Goal: Task Accomplishment & Management: Manage account settings

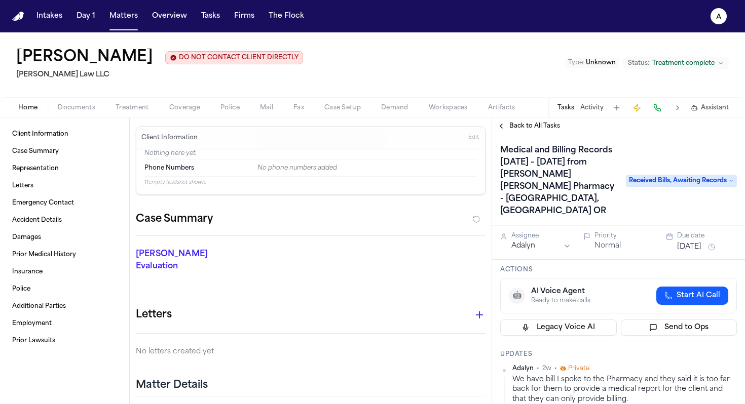
click at [528, 128] on span "Back to All Tasks" at bounding box center [534, 126] width 51 height 8
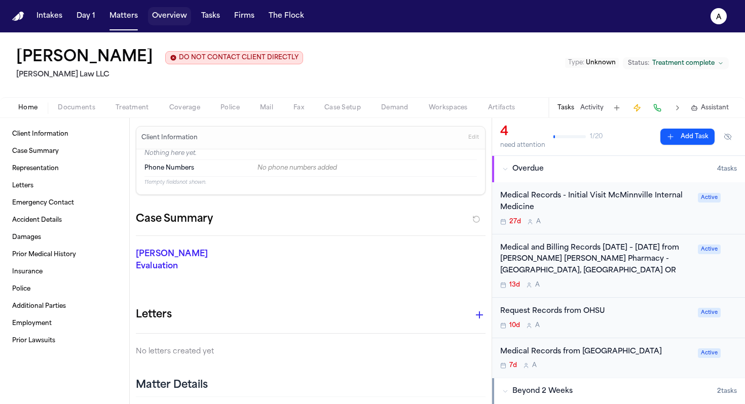
click at [174, 16] on button "Overview" at bounding box center [169, 16] width 43 height 18
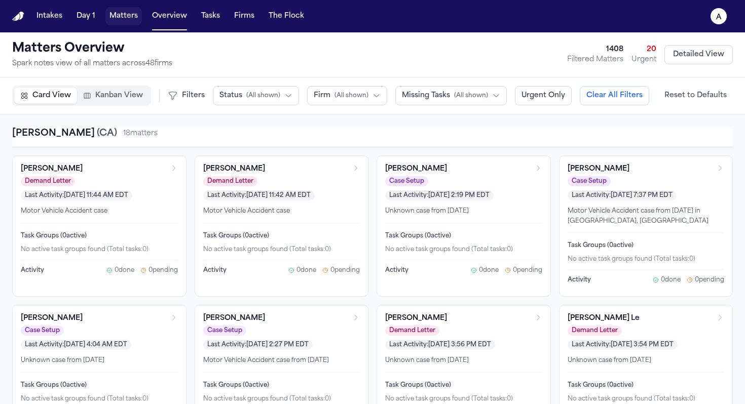
click at [131, 20] on button "Matters" at bounding box center [123, 16] width 36 height 18
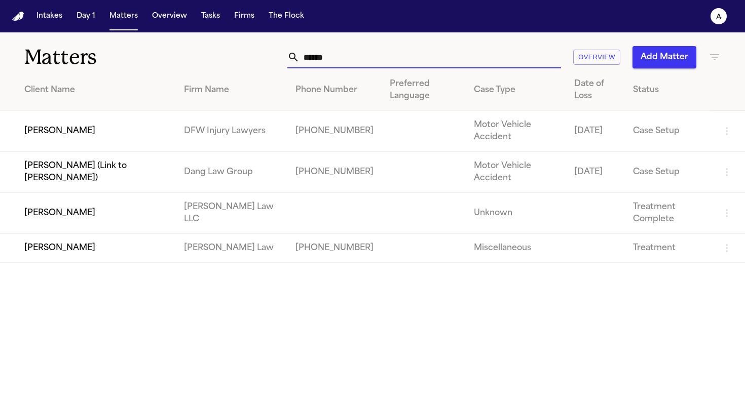
drag, startPoint x: 364, startPoint y: 58, endPoint x: 239, endPoint y: 53, distance: 124.8
click at [239, 53] on div "****** Overview Add Matter" at bounding box center [468, 57] width 503 height 22
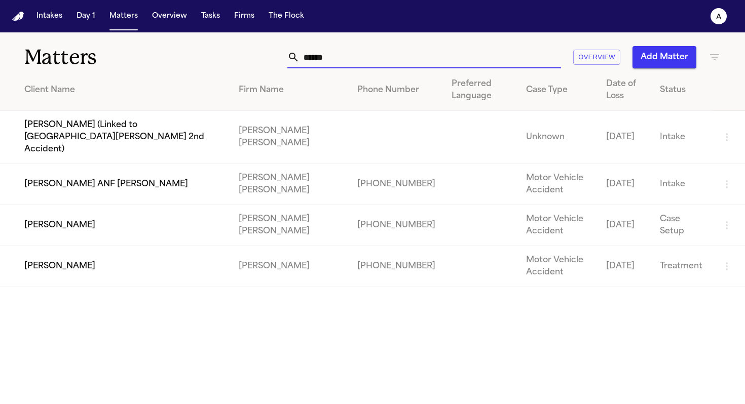
type input "*****"
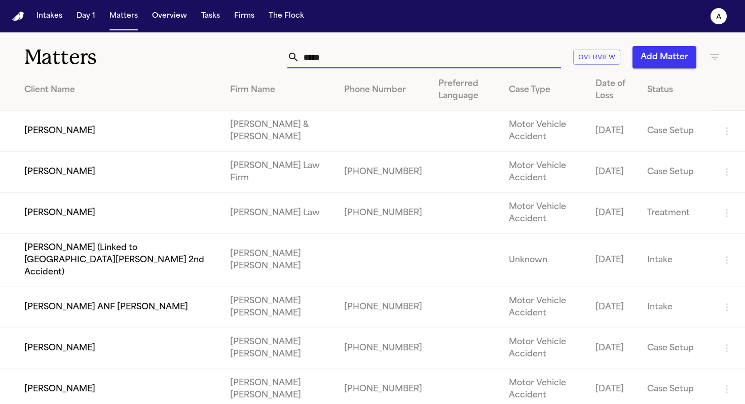
click at [342, 57] on input "*****" at bounding box center [430, 57] width 261 height 22
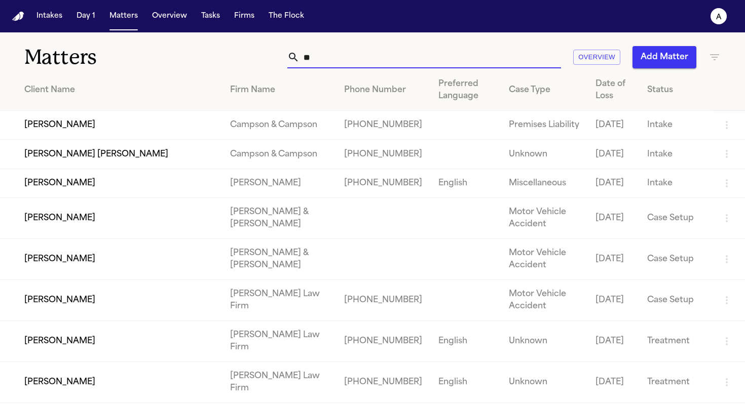
type input "*"
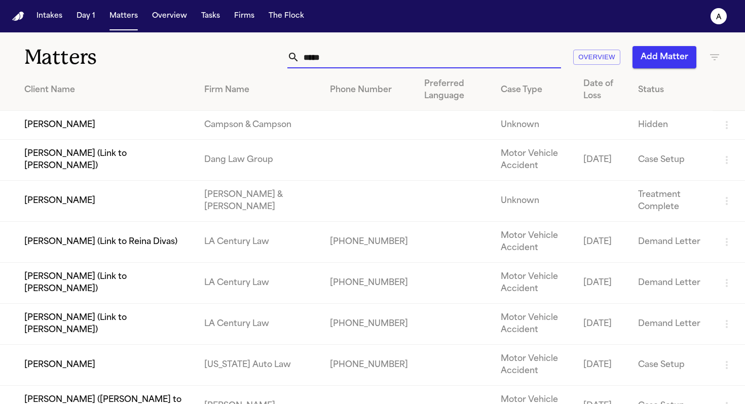
type input "*****"
click at [143, 222] on td "[PERSON_NAME]" at bounding box center [98, 201] width 196 height 41
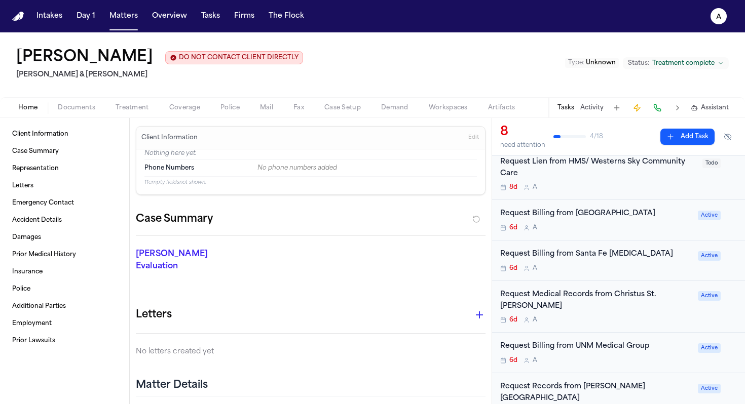
scroll to position [78, 0]
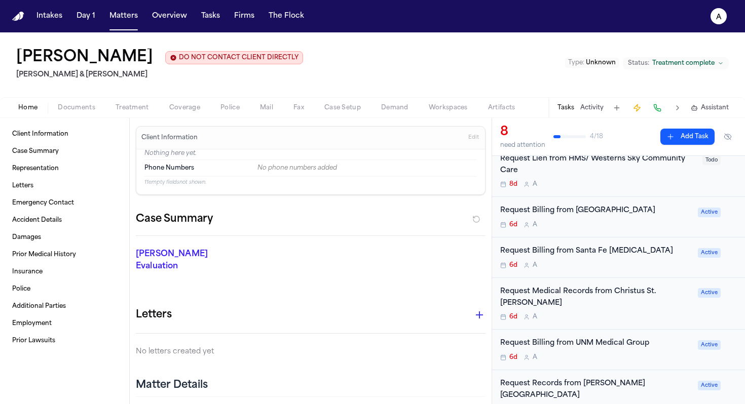
click at [653, 342] on div "Request Billing from UNM Medical Group 6d A" at bounding box center [596, 350] width 192 height 24
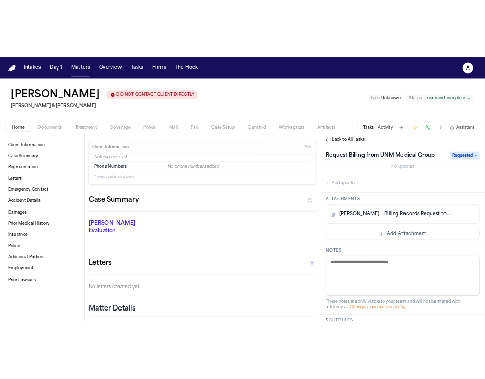
scroll to position [162, 0]
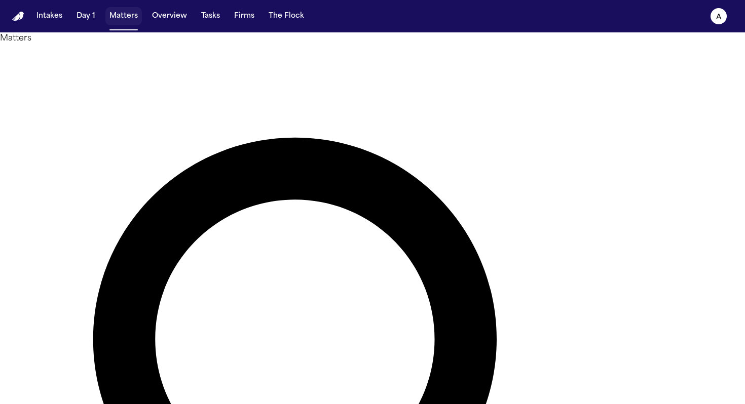
click at [127, 21] on button "Matters" at bounding box center [123, 16] width 36 height 18
type input "*"
type input "****"
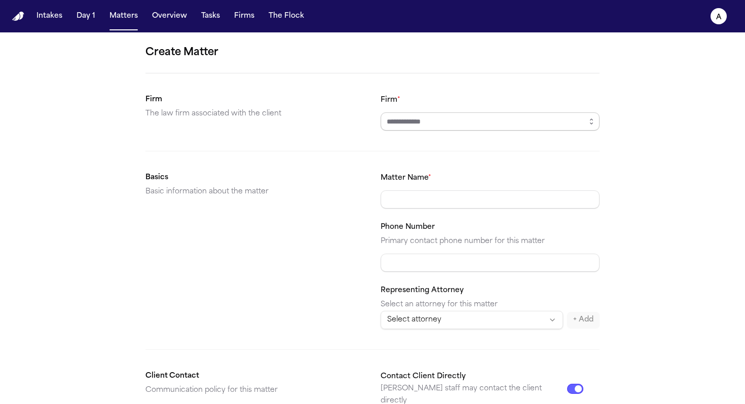
click at [426, 124] on input "Firm *" at bounding box center [490, 122] width 219 height 18
click at [439, 149] on body "**********" at bounding box center [372, 202] width 745 height 404
type input "**********"
click at [420, 200] on input "Matter Name *" at bounding box center [490, 200] width 219 height 18
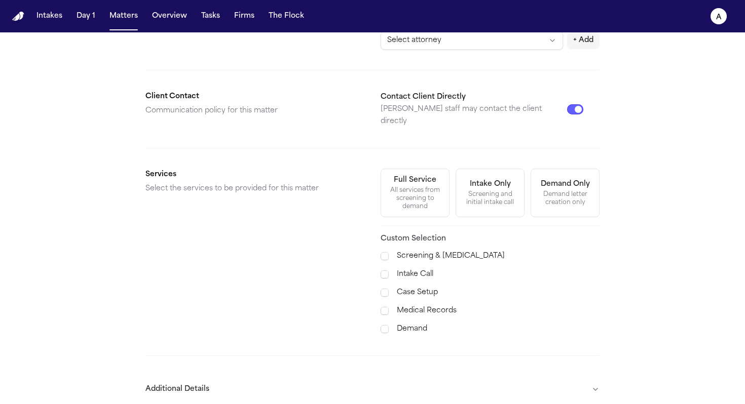
scroll to position [318, 0]
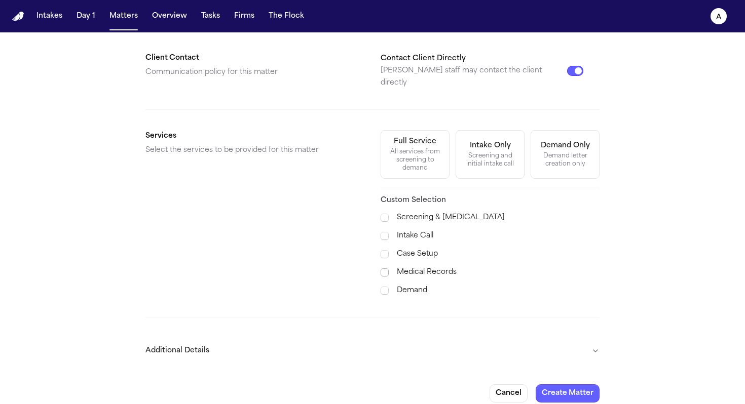
type input "**********"
click at [382, 269] on span at bounding box center [385, 273] width 8 height 8
click at [381, 250] on span at bounding box center [385, 254] width 8 height 8
click at [381, 232] on span at bounding box center [385, 236] width 8 height 8
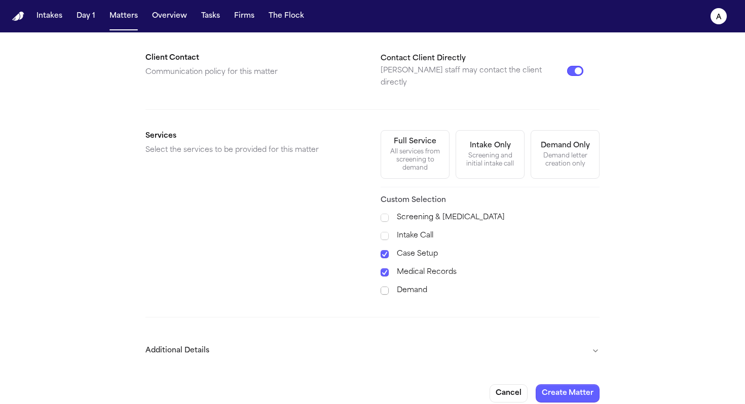
click at [381, 287] on span at bounding box center [385, 291] width 8 height 8
click at [381, 251] on div "Screening & Retainer Intake Call Case Setup Medical Records Demand" at bounding box center [490, 254] width 219 height 85
click at [381, 250] on span at bounding box center [385, 255] width 8 height 10
click at [425, 148] on div "All services from screening to demand" at bounding box center [415, 160] width 56 height 24
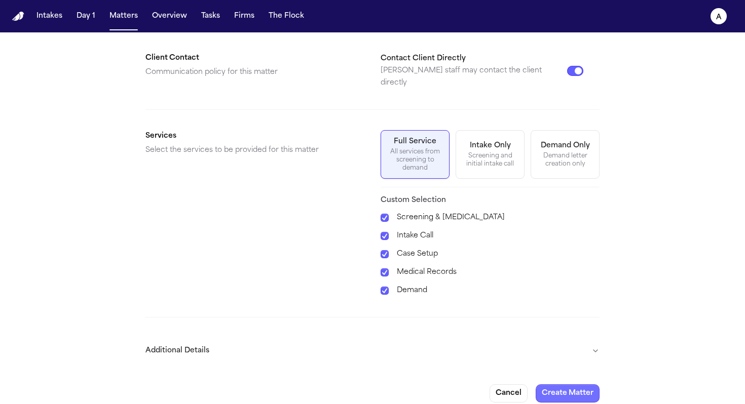
click at [578, 386] on button "Create Matter" at bounding box center [568, 394] width 64 height 18
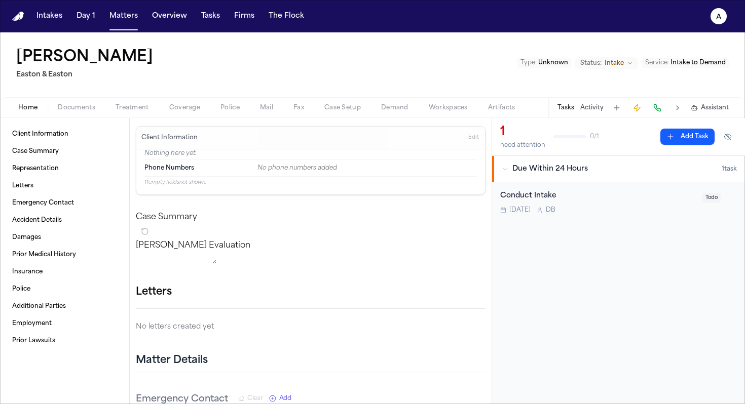
click at [649, 208] on div "Today D B" at bounding box center [598, 210] width 196 height 8
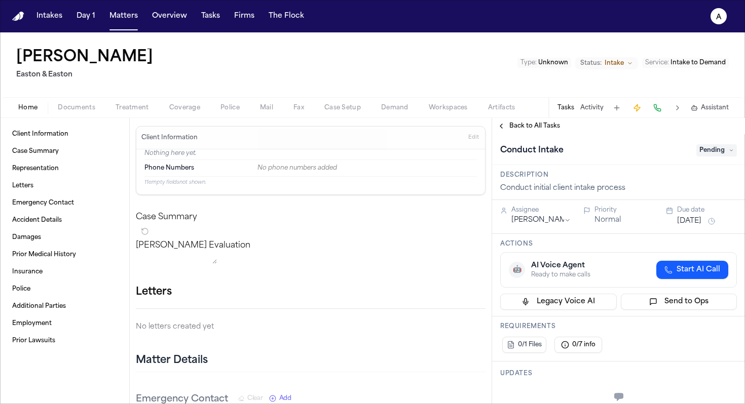
click at [714, 154] on span "Pending" at bounding box center [716, 150] width 41 height 12
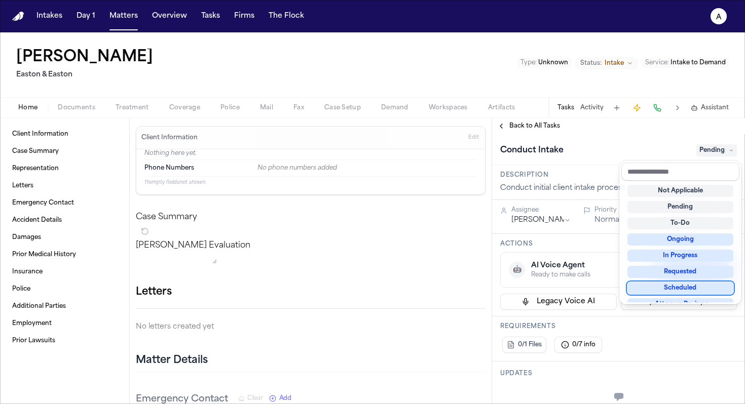
scroll to position [158, 0]
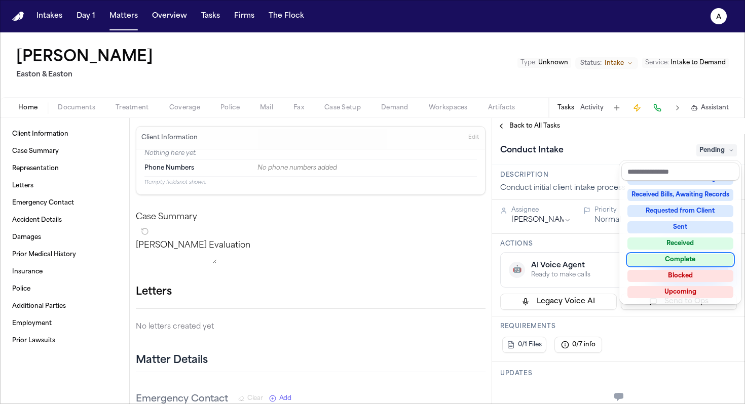
click at [696, 257] on div "Complete" at bounding box center [680, 260] width 106 height 12
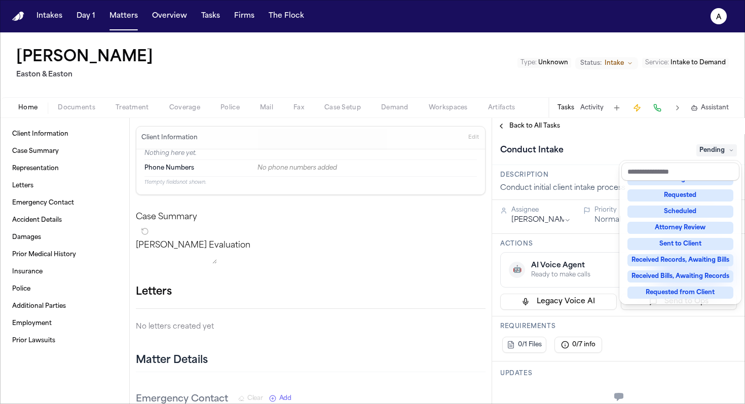
scroll to position [22, 0]
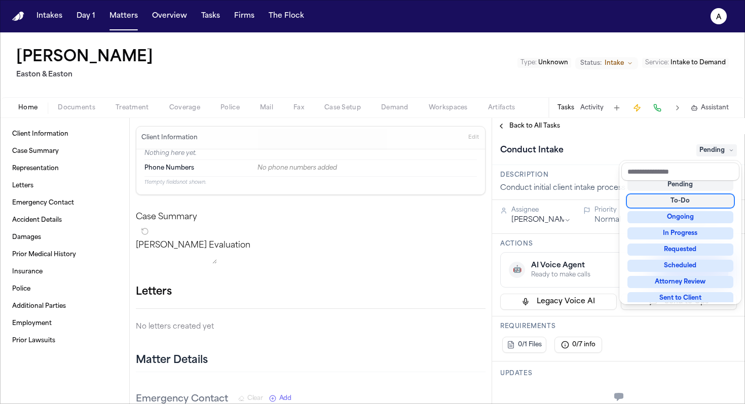
click at [634, 141] on div "Conduct Intake Pending" at bounding box center [618, 149] width 253 height 31
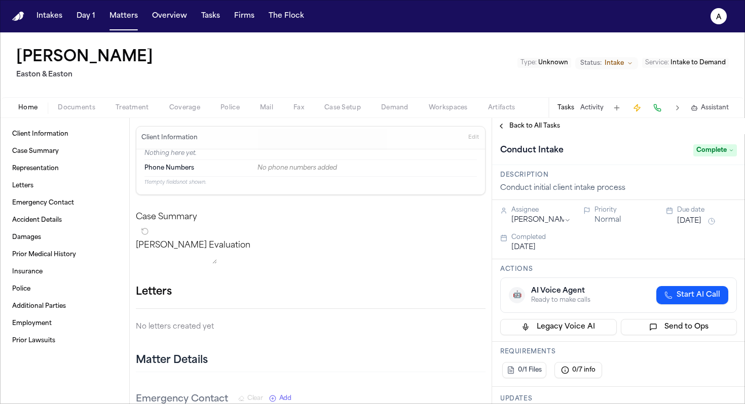
click at [531, 128] on span "Back to All Tasks" at bounding box center [534, 126] width 51 height 8
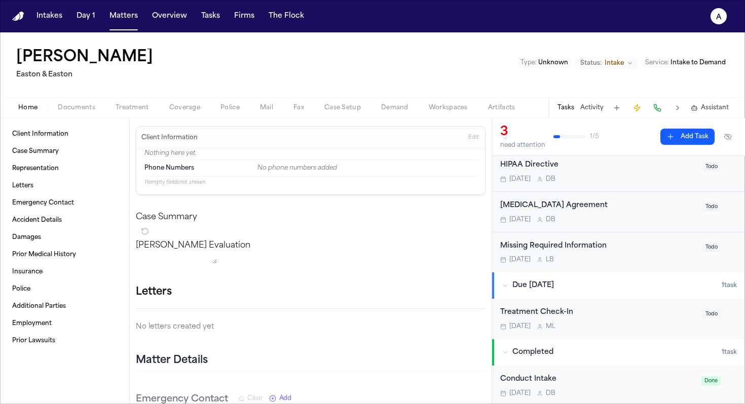
scroll to position [32, 0]
click at [675, 138] on button "Add Task" at bounding box center [687, 137] width 54 height 16
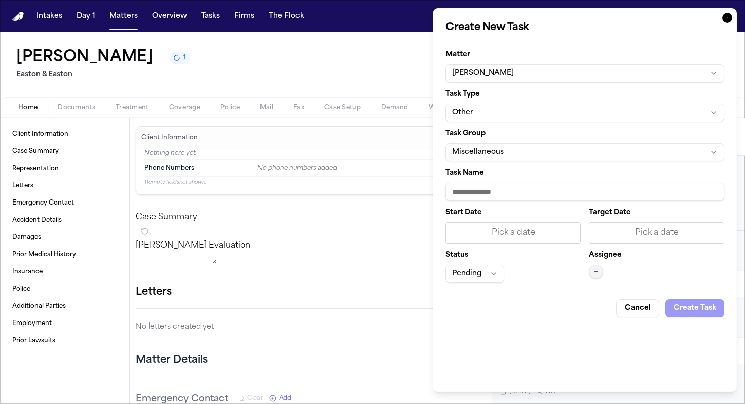
click at [506, 151] on button "Miscellaneous" at bounding box center [584, 152] width 279 height 18
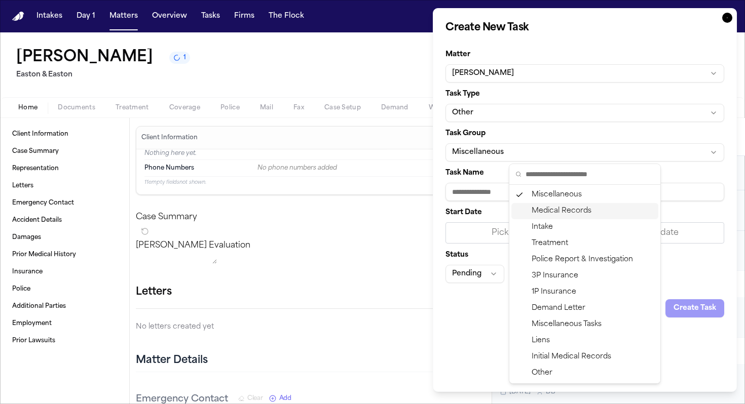
click at [563, 211] on div "Medical Records" at bounding box center [584, 211] width 147 height 16
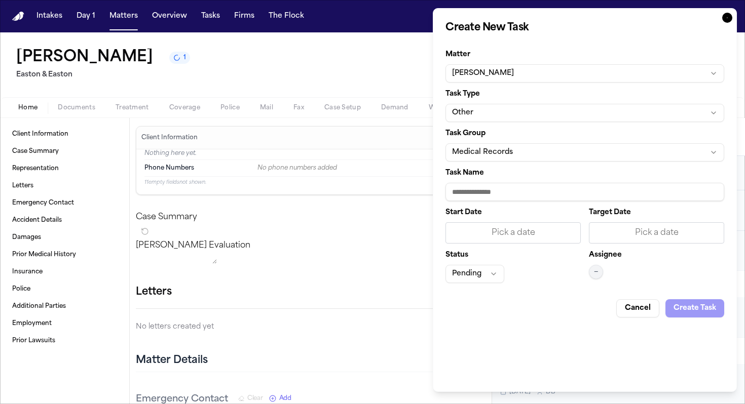
click at [497, 189] on input "Task Name" at bounding box center [584, 192] width 279 height 18
paste input "**********"
click at [531, 193] on input "**********" at bounding box center [584, 192] width 279 height 18
type input "**********"
click at [533, 235] on div "Pick a date" at bounding box center [513, 233] width 122 height 12
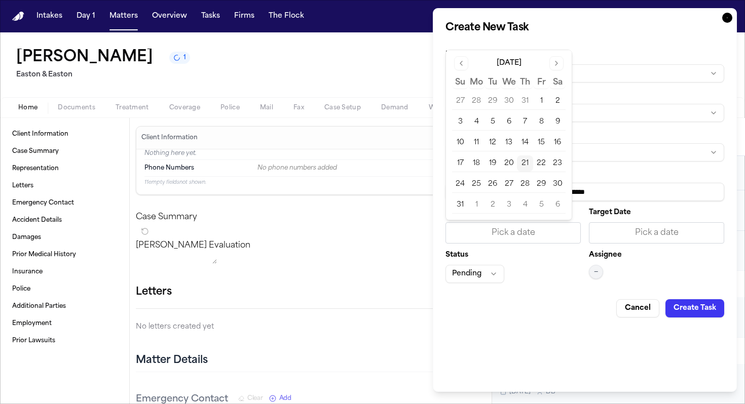
click at [526, 161] on button "21" at bounding box center [525, 164] width 16 height 16
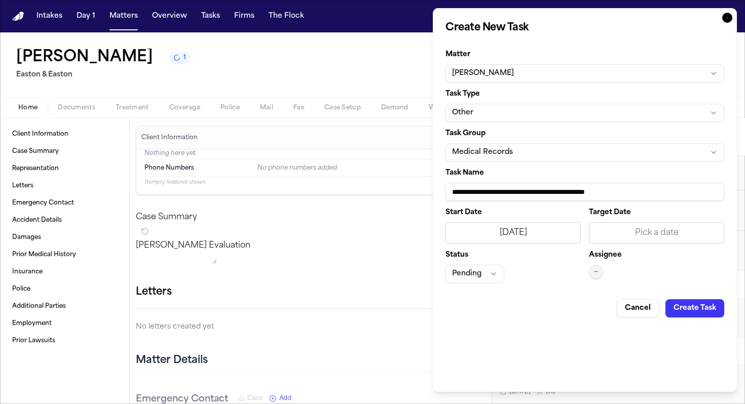
click at [633, 235] on div "Pick a date" at bounding box center [656, 233] width 122 height 12
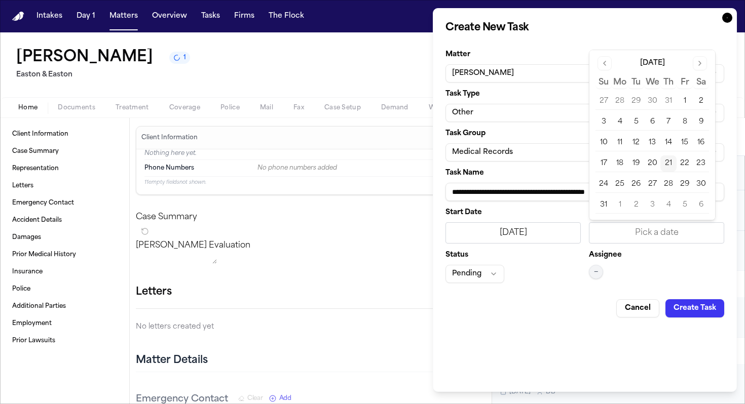
click at [669, 164] on button "21" at bounding box center [668, 164] width 16 height 16
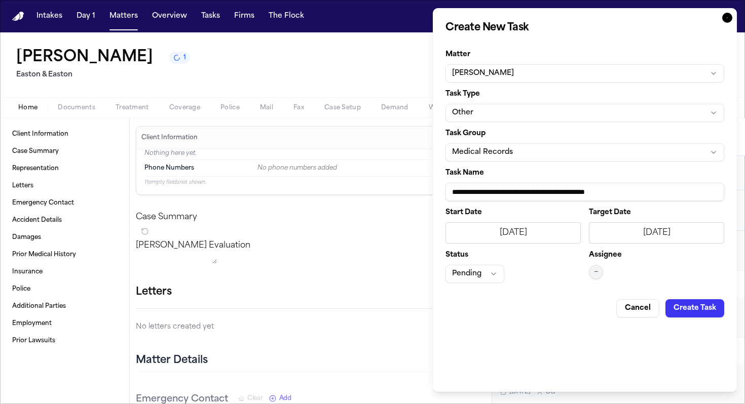
click at [594, 275] on span "—" at bounding box center [596, 272] width 4 height 8
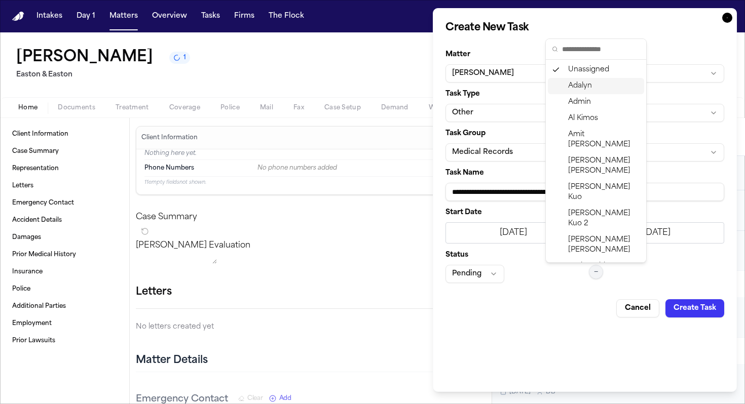
click at [578, 84] on span "Adalyn" at bounding box center [580, 86] width 24 height 10
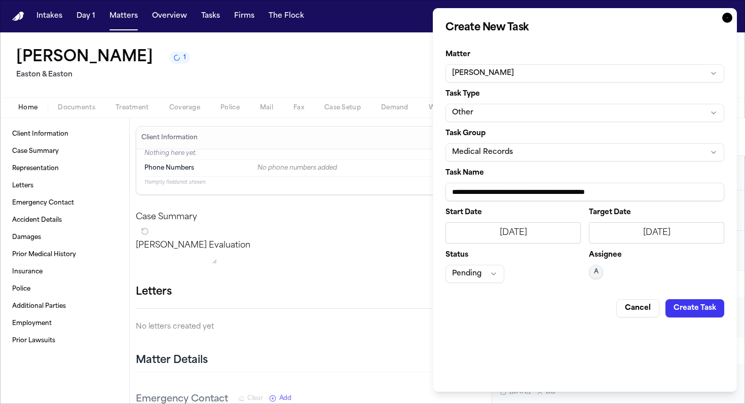
click at [487, 277] on button "Pending" at bounding box center [474, 274] width 59 height 18
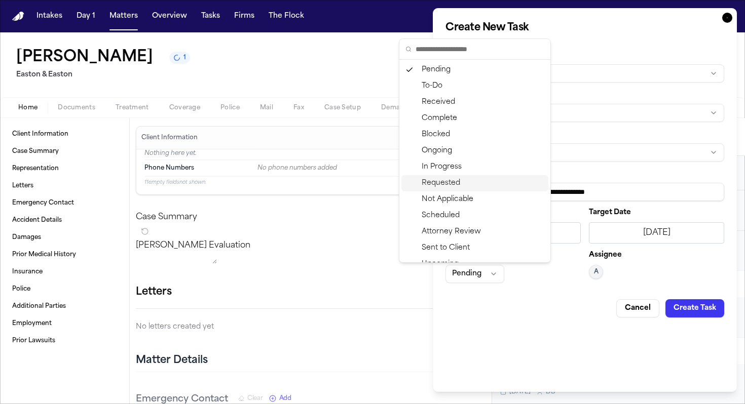
click at [460, 188] on div "Requested" at bounding box center [474, 183] width 147 height 16
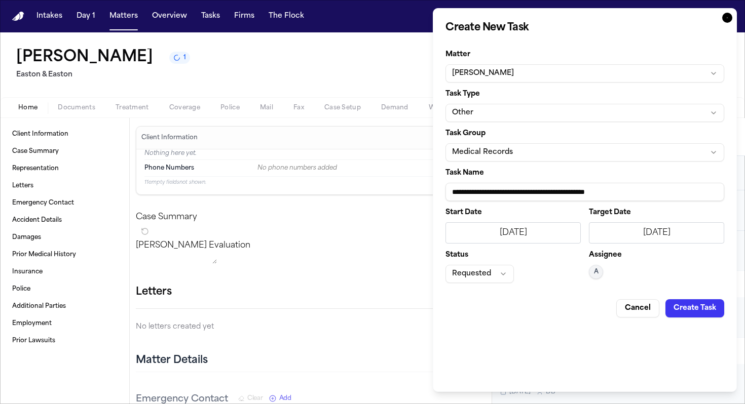
click at [680, 314] on button "Create Task" at bounding box center [694, 309] width 59 height 18
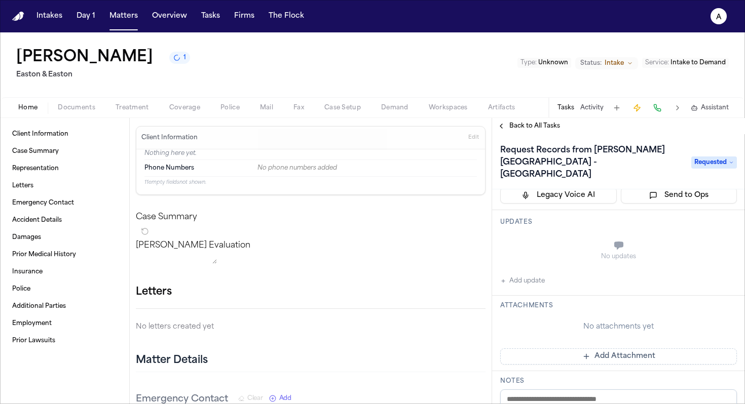
scroll to position [116, 0]
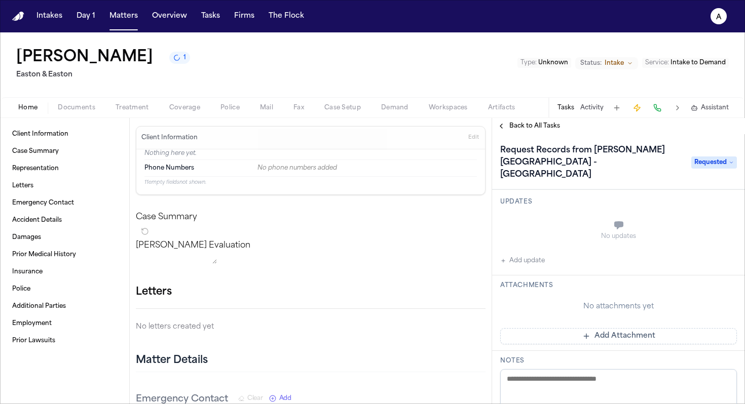
click at [538, 255] on button "Add update" at bounding box center [522, 261] width 45 height 12
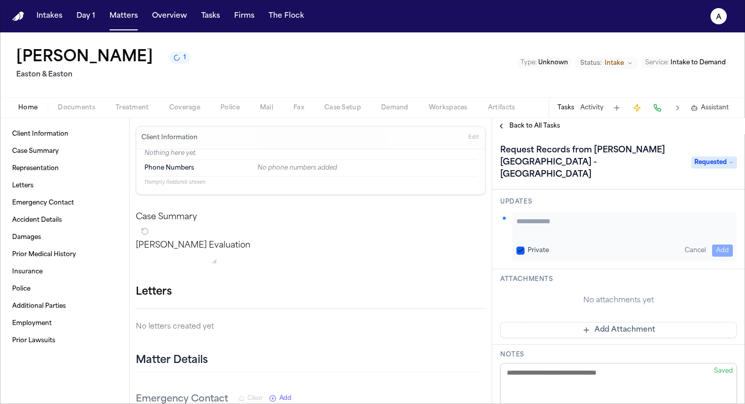
click at [517, 247] on button "Private" at bounding box center [520, 251] width 8 height 8
click at [532, 216] on textarea "Add your update" at bounding box center [624, 226] width 216 height 20
type textarea "**********"
click at [726, 236] on div "**********" at bounding box center [624, 236] width 225 height 49
click at [717, 245] on button "Add" at bounding box center [722, 251] width 21 height 12
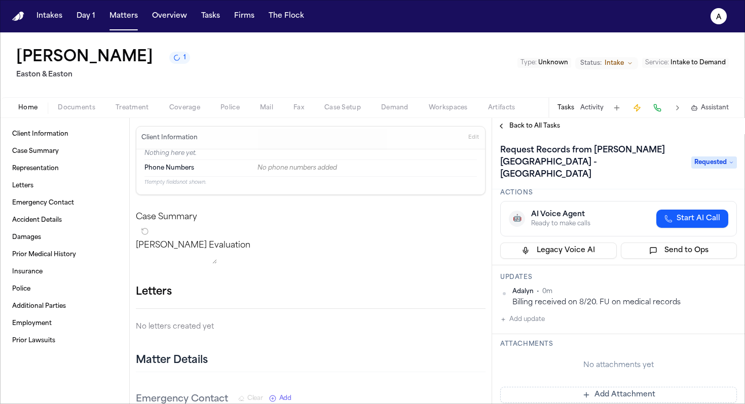
scroll to position [0, 0]
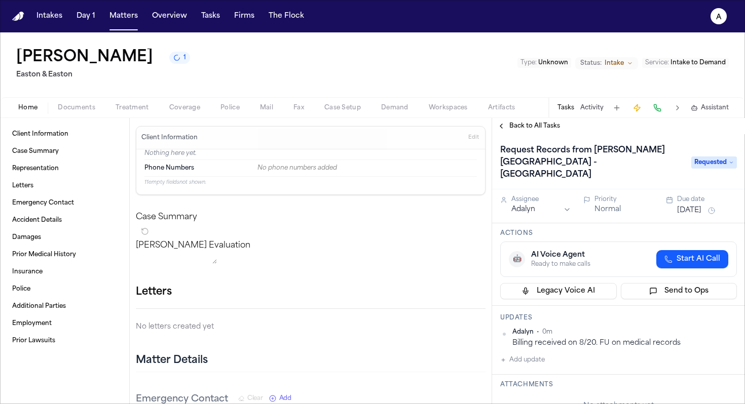
click at [691, 205] on div "[DATE]" at bounding box center [707, 211] width 60 height 12
click at [695, 206] on button "[DATE]" at bounding box center [689, 211] width 24 height 10
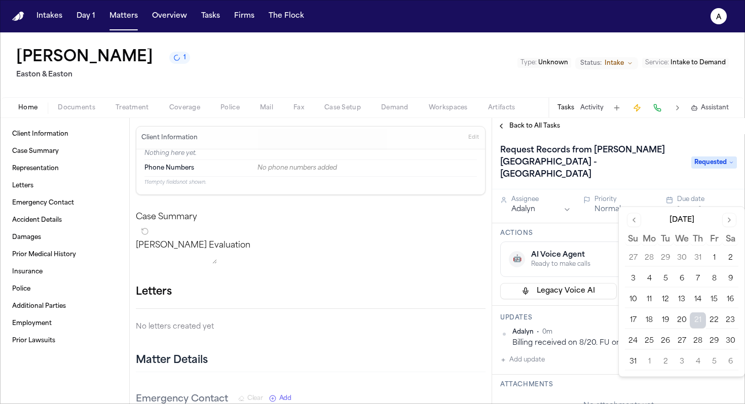
click at [713, 318] on button "22" at bounding box center [714, 321] width 16 height 16
click at [588, 313] on div "Updates Adalyn • 0m Billing received on 8/20. FU on medical records Add update" at bounding box center [618, 340] width 253 height 69
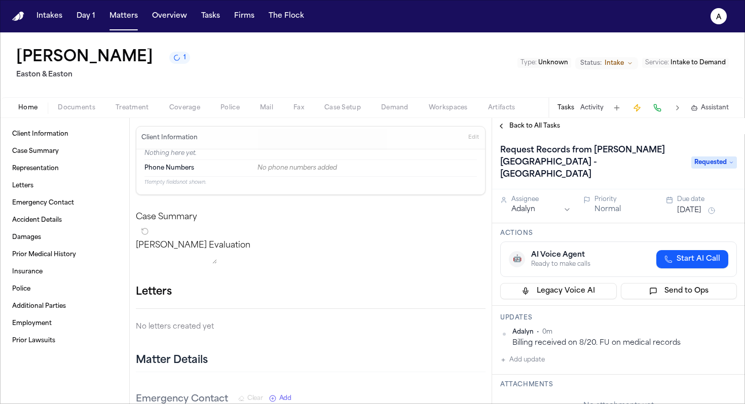
click at [539, 125] on span "Back to All Tasks" at bounding box center [534, 126] width 51 height 8
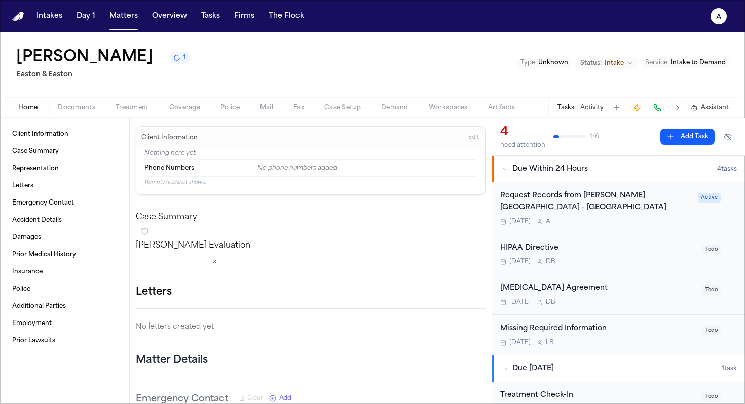
scroll to position [25, 0]
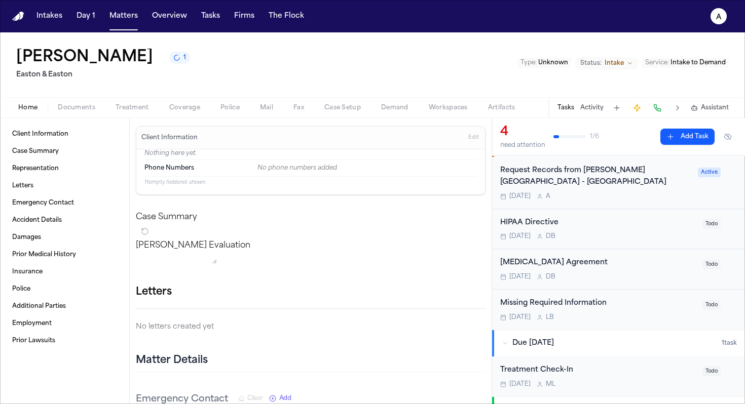
click at [612, 237] on div "Today D B" at bounding box center [598, 237] width 196 height 8
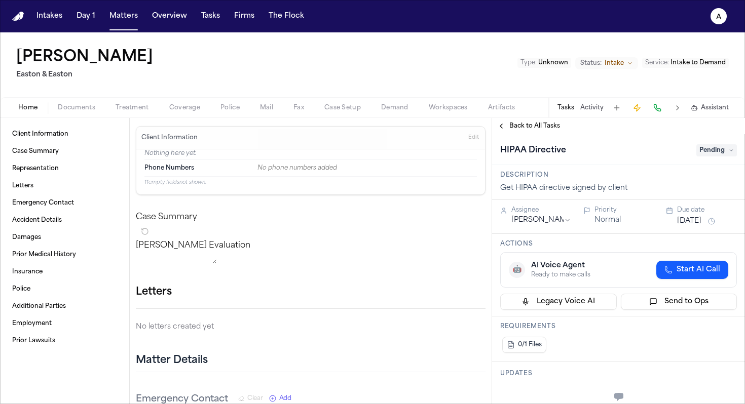
click at [718, 152] on span "Pending" at bounding box center [716, 150] width 41 height 12
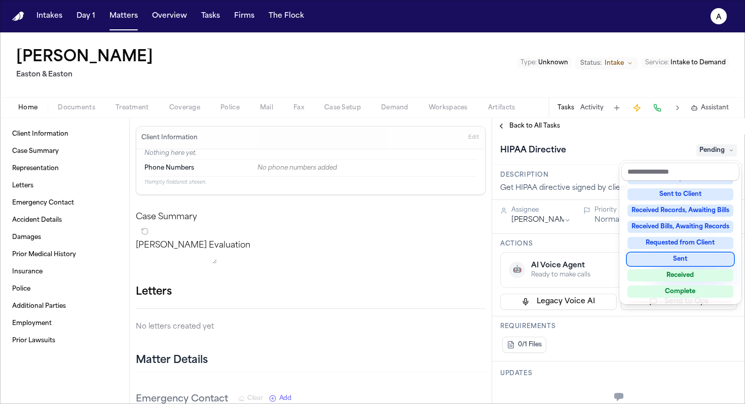
scroll to position [158, 0]
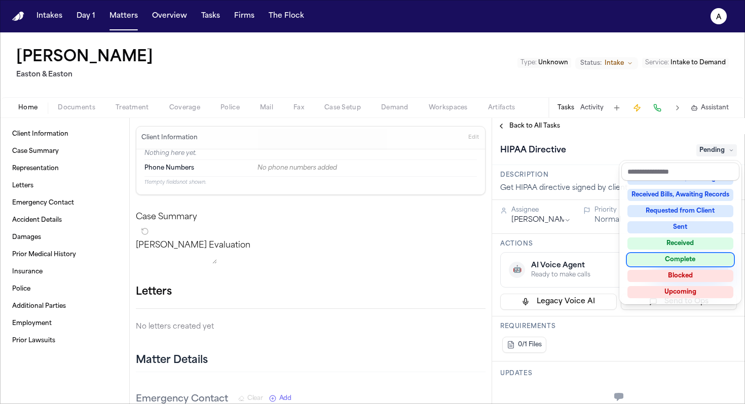
click at [688, 260] on div "Complete" at bounding box center [680, 260] width 106 height 12
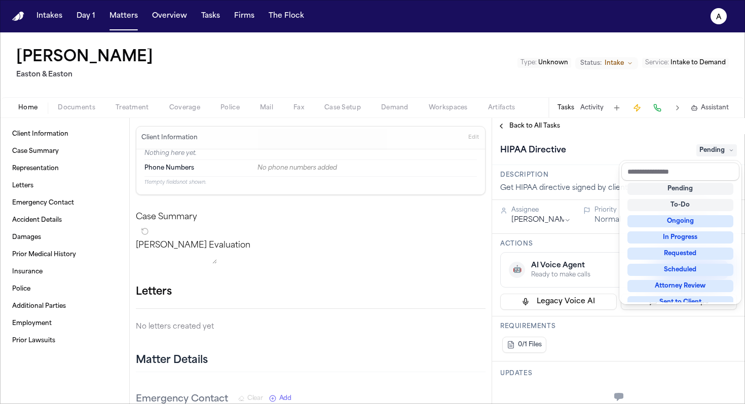
scroll to position [13, 0]
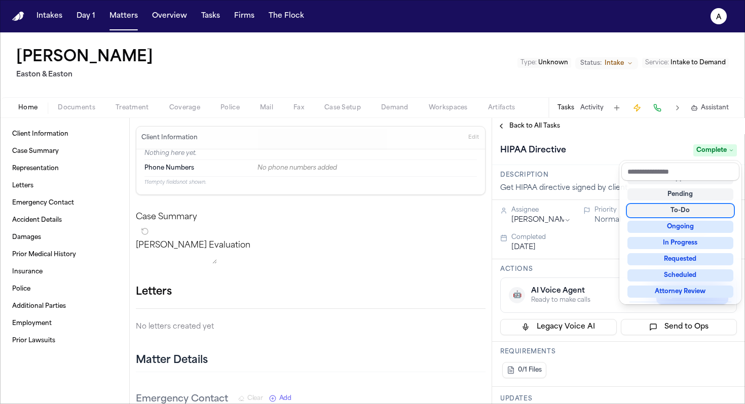
click at [674, 140] on div "HIPAA Directive Complete" at bounding box center [618, 149] width 253 height 31
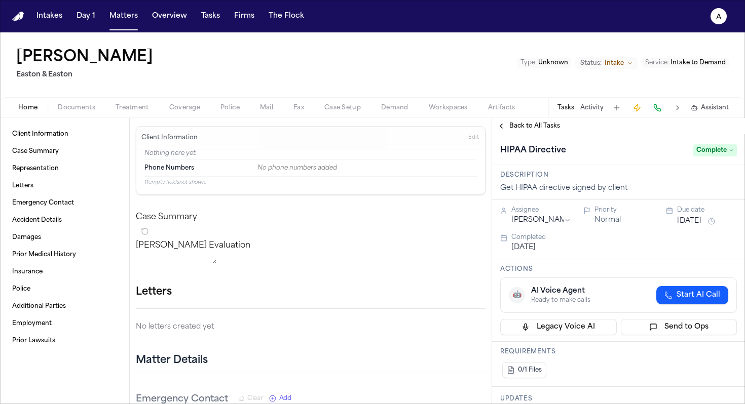
click at [550, 126] on span "Back to All Tasks" at bounding box center [534, 126] width 51 height 8
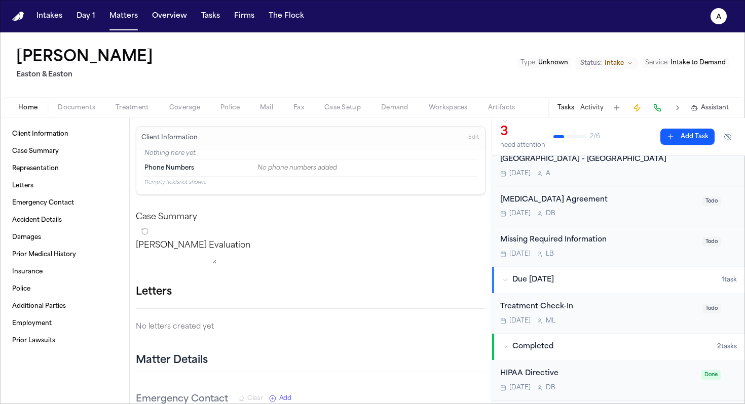
scroll to position [48, 0]
click at [649, 252] on div "Tomorrow L B" at bounding box center [598, 255] width 196 height 8
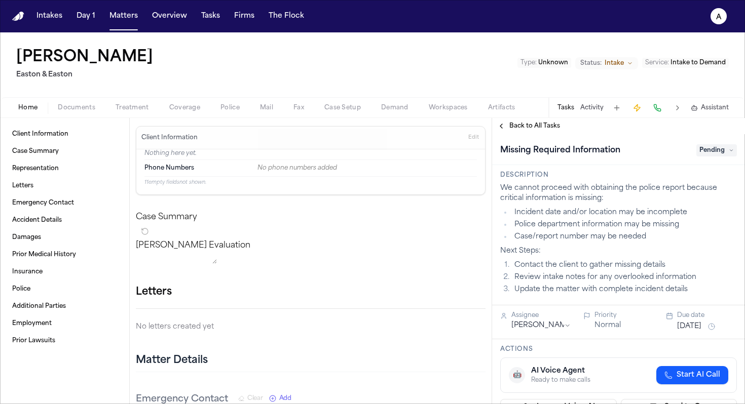
click at [729, 148] on icon at bounding box center [731, 150] width 5 height 5
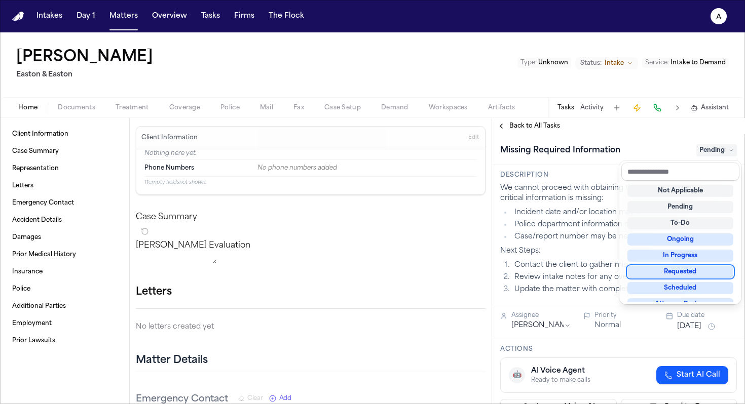
scroll to position [158, 0]
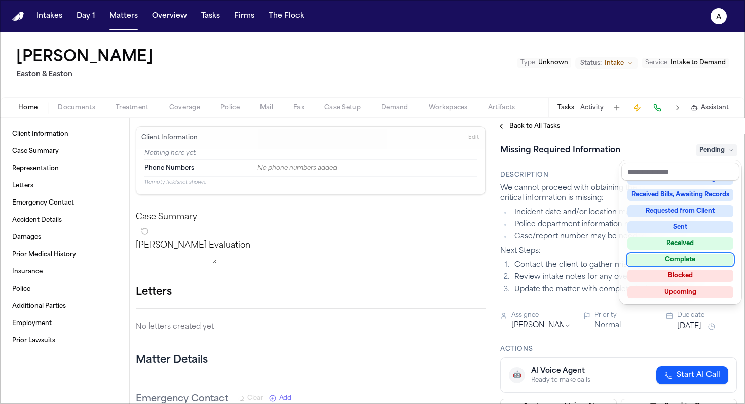
click at [680, 260] on div "Complete" at bounding box center [680, 260] width 106 height 12
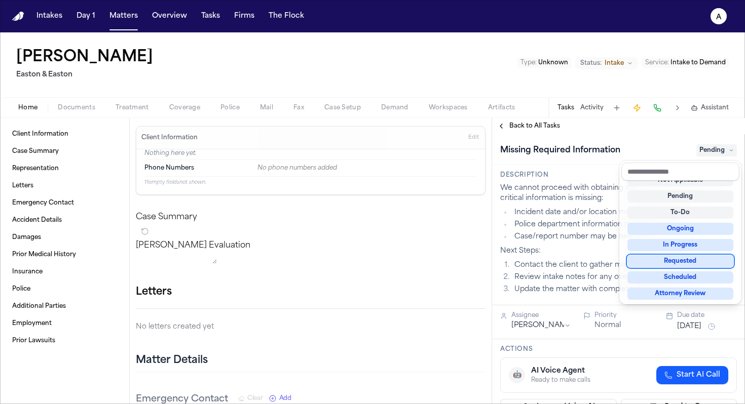
scroll to position [4, 0]
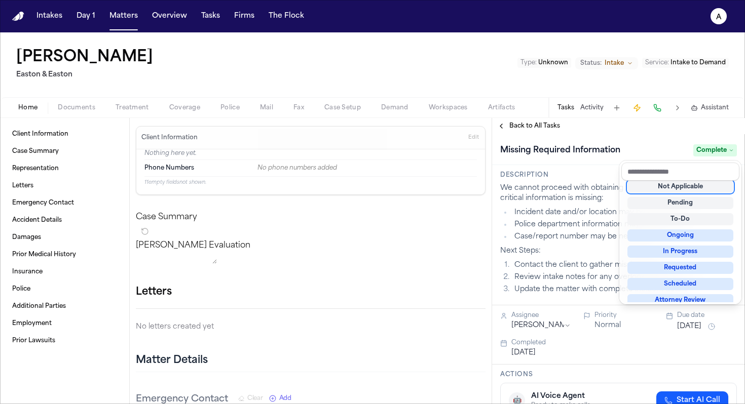
click at [668, 142] on div "Missing Required Information Complete" at bounding box center [618, 149] width 253 height 31
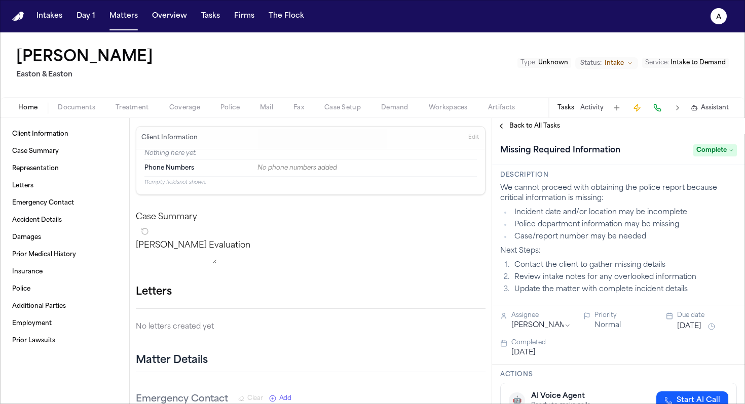
click at [534, 129] on span "Back to All Tasks" at bounding box center [534, 126] width 51 height 8
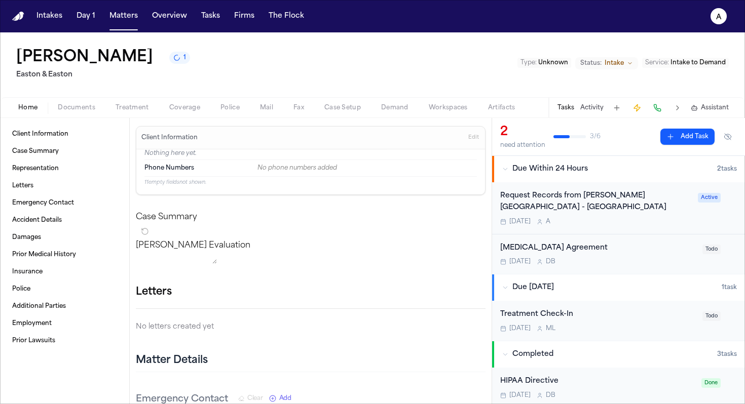
click at [628, 252] on div "[MEDICAL_DATA] Agreement" at bounding box center [598, 249] width 196 height 12
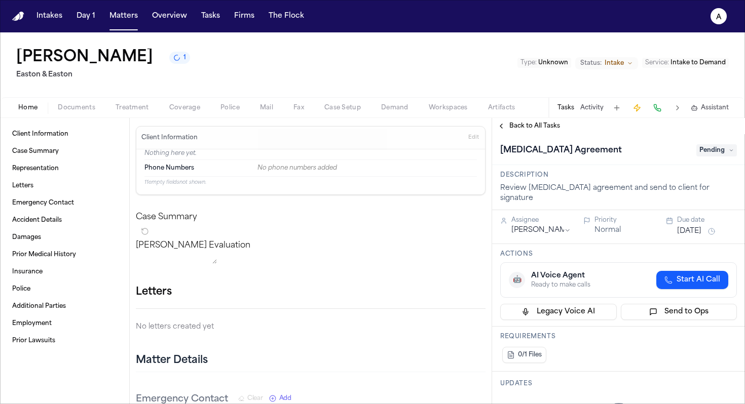
click at [717, 151] on span "Pending" at bounding box center [716, 150] width 41 height 12
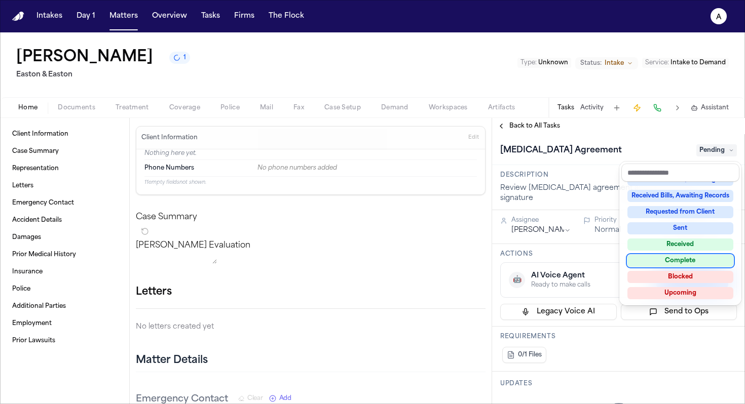
click at [697, 263] on div "Complete" at bounding box center [680, 261] width 106 height 12
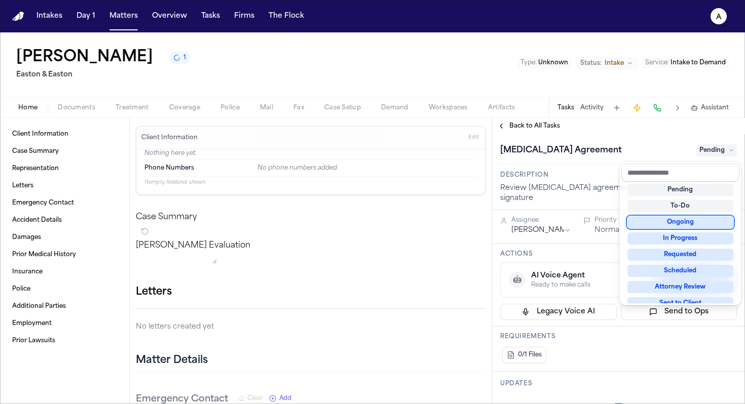
scroll to position [11, 0]
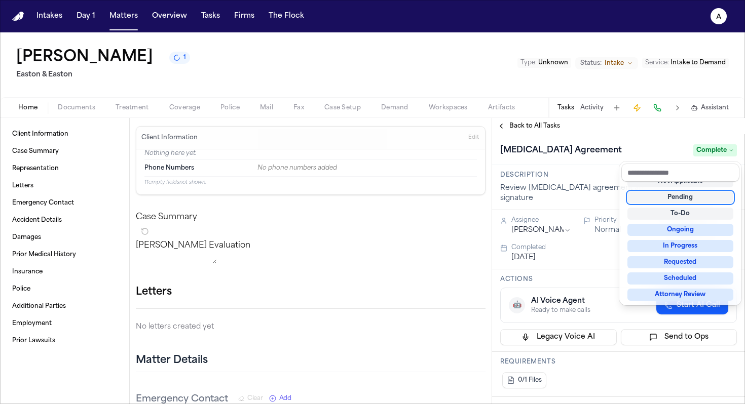
click at [639, 145] on div "Retainer Agreement Complete" at bounding box center [618, 150] width 237 height 16
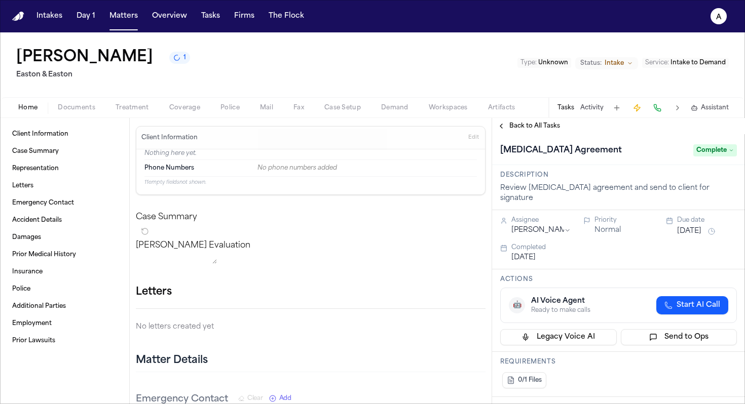
click at [532, 124] on span "Back to All Tasks" at bounding box center [534, 126] width 51 height 8
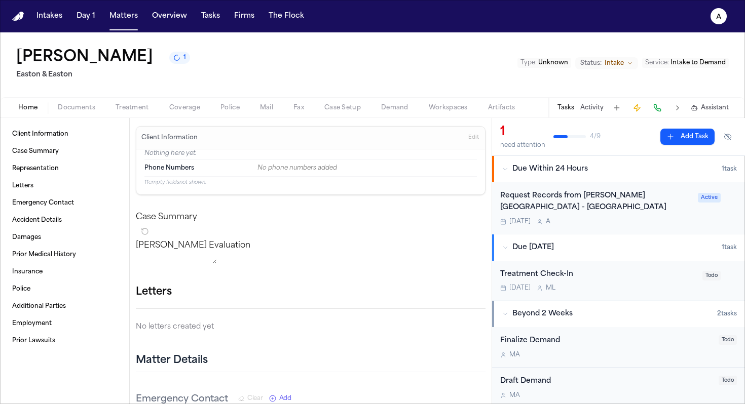
click at [519, 358] on span "M A" at bounding box center [514, 355] width 11 height 8
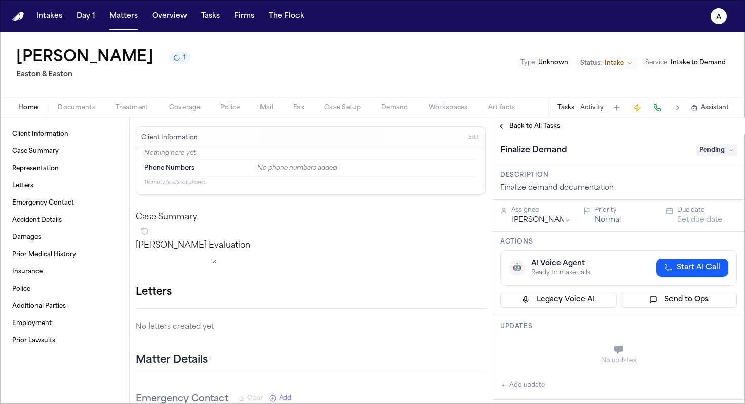
click at [518, 128] on span "Back to All Tasks" at bounding box center [534, 126] width 51 height 8
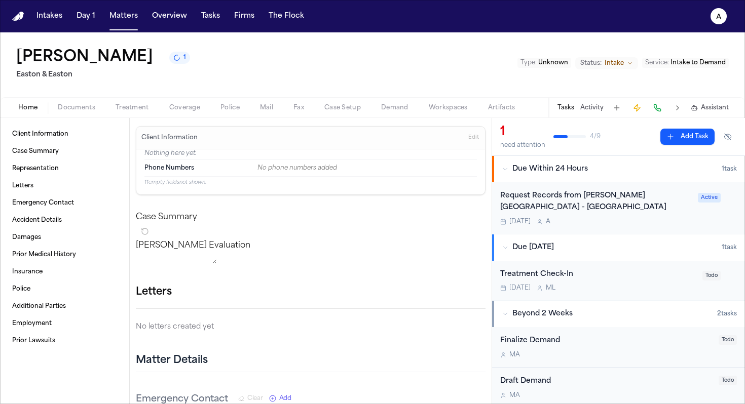
click at [678, 140] on button "Add Task" at bounding box center [687, 137] width 54 height 16
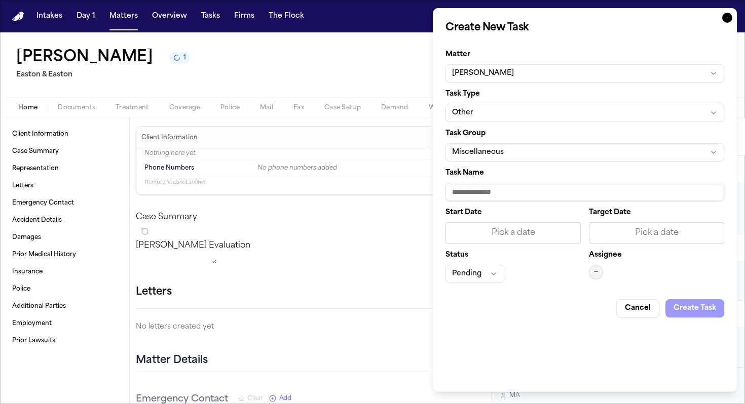
click at [508, 195] on input "Task Name" at bounding box center [584, 192] width 279 height 18
drag, startPoint x: 617, startPoint y: 193, endPoint x: 417, endPoint y: 180, distance: 200.6
click at [417, 180] on body "Intakes Day 1 Matters Overview Tasks Firms The Flock A Luis Gonzalez 1 Easton &…" at bounding box center [372, 202] width 745 height 404
paste input "**********"
click at [559, 194] on input "**********" at bounding box center [584, 192] width 279 height 18
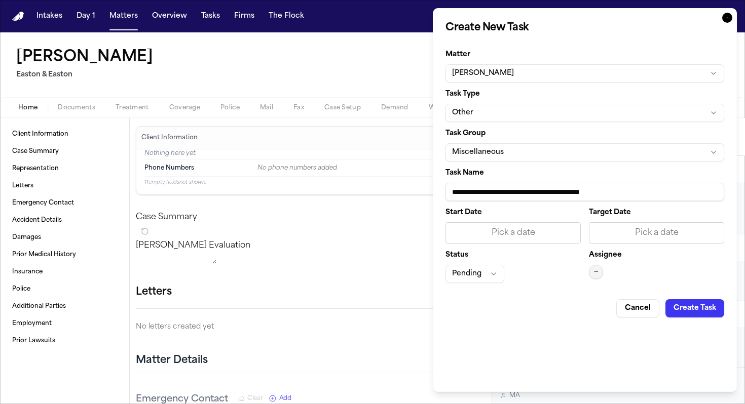
type input "**********"
click at [538, 237] on div "Pick a date" at bounding box center [513, 233] width 122 height 12
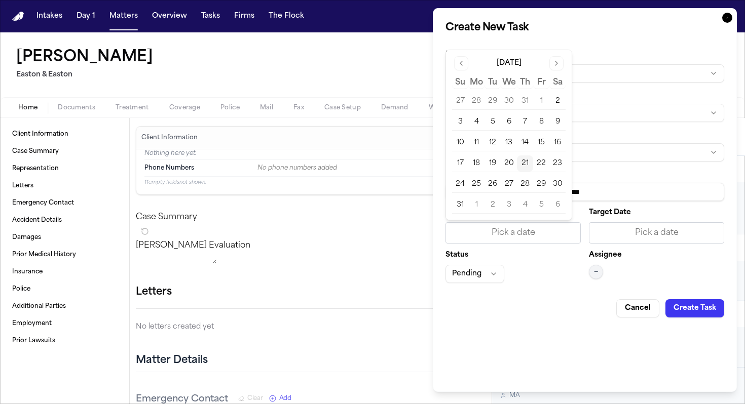
click at [524, 161] on button "21" at bounding box center [525, 164] width 16 height 16
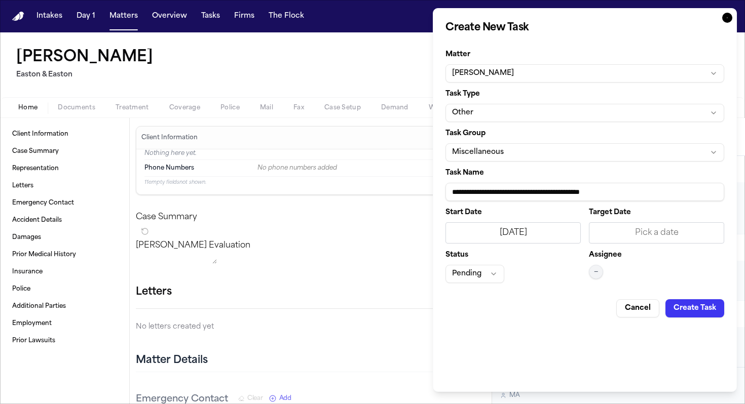
click at [629, 233] on div "Pick a date" at bounding box center [656, 233] width 122 height 12
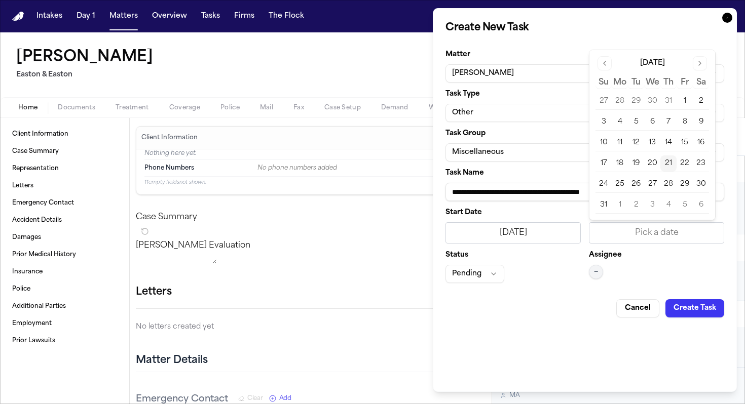
click at [670, 166] on button "21" at bounding box center [668, 164] width 16 height 16
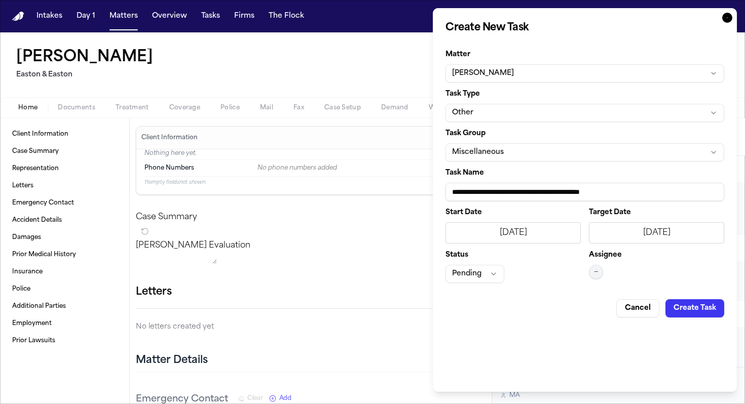
click at [604, 276] on div "Assignee —" at bounding box center [656, 267] width 135 height 31
click at [604, 274] on div "Assignee —" at bounding box center [656, 267] width 135 height 31
click at [595, 271] on span "—" at bounding box center [596, 272] width 4 height 8
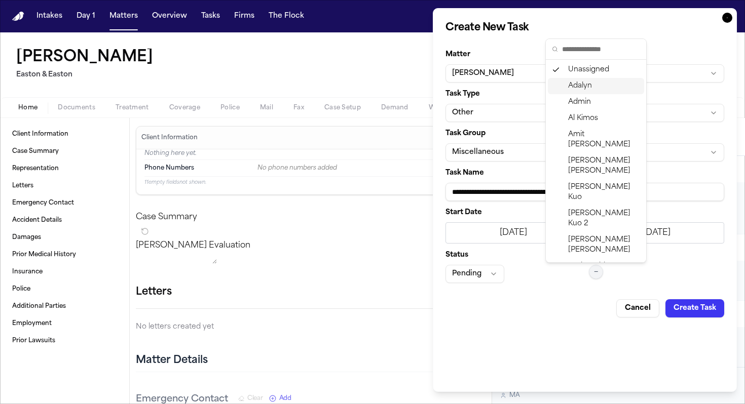
click at [586, 89] on span "Adalyn" at bounding box center [580, 86] width 24 height 10
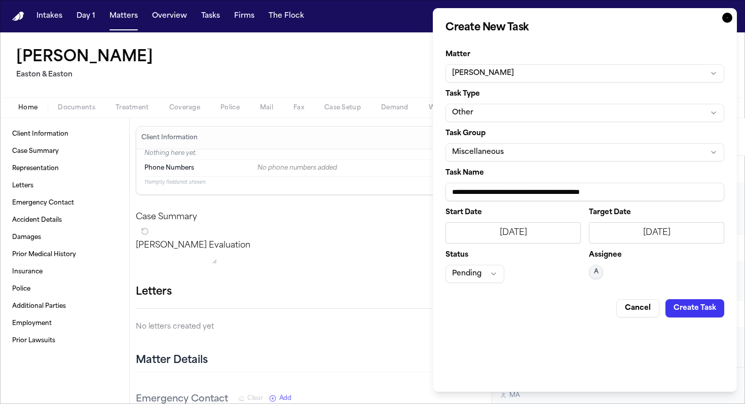
click at [690, 311] on button "Create Task" at bounding box center [694, 309] width 59 height 18
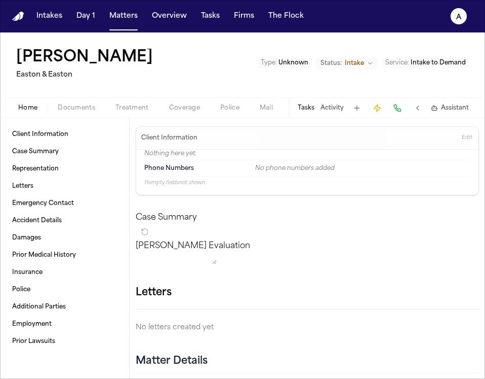
click at [307, 73] on div "Type : Unknown Status: Intake Service : Intake to Demand" at bounding box center [363, 65] width 211 height 17
